Goal: Obtain resource: Obtain resource

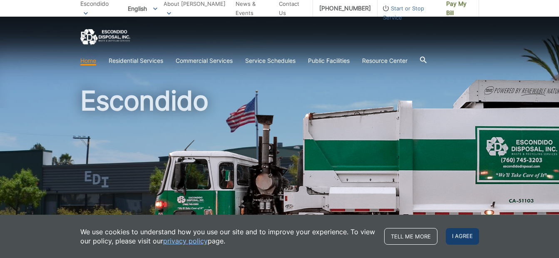
click at [462, 234] on span "I agree" at bounding box center [462, 236] width 33 height 17
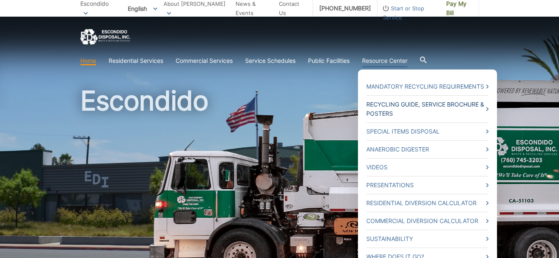
click at [418, 103] on link "Recycling Guide, Service Brochure & Posters" at bounding box center [427, 109] width 122 height 18
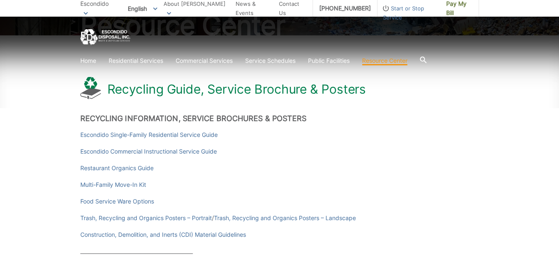
scroll to position [125, 0]
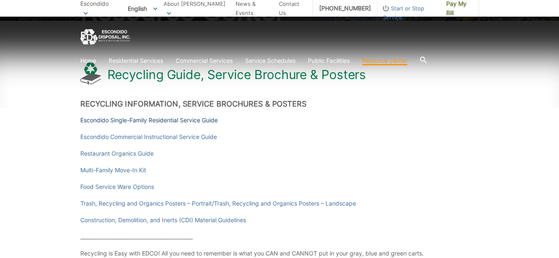
click at [170, 121] on link "Escondido Single-Family Residential Service Guide" at bounding box center [148, 120] width 137 height 9
